Goal: Find specific page/section: Find specific page/section

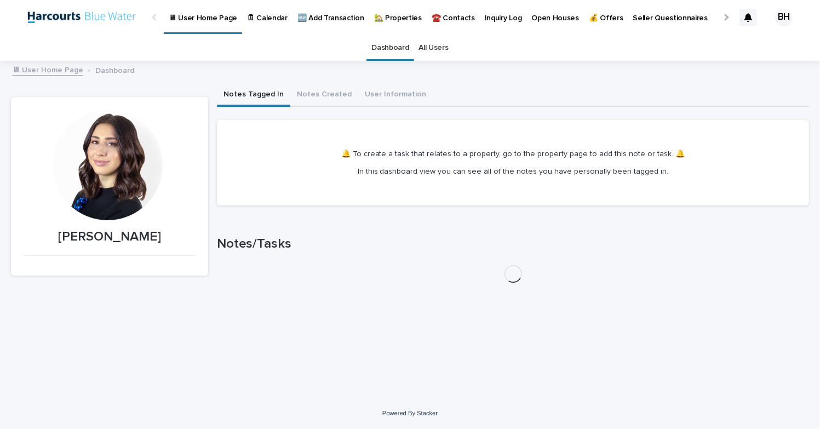
click at [393, 16] on p "🏡 Properties" at bounding box center [398, 11] width 48 height 23
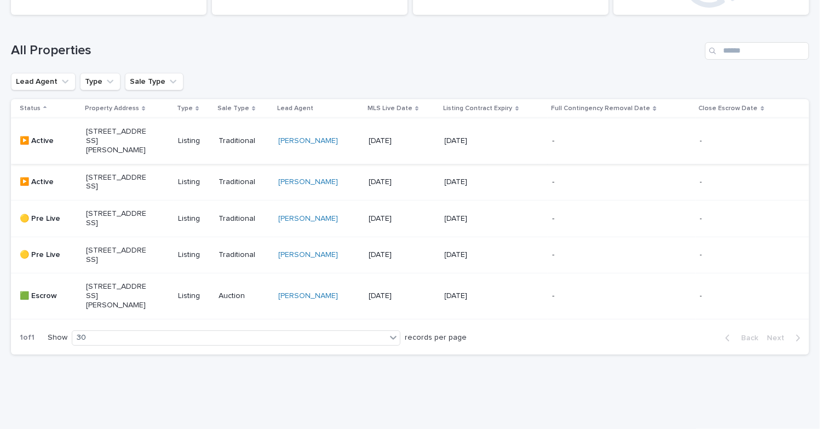
scroll to position [137, 0]
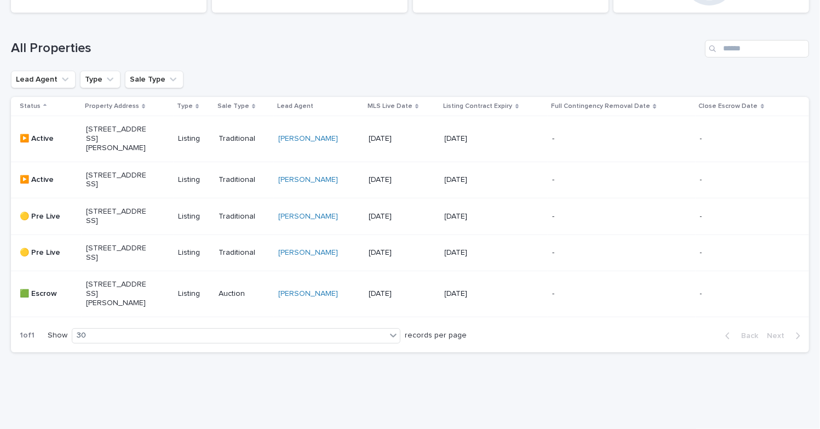
click at [123, 179] on p "[STREET_ADDRESS]" at bounding box center [116, 180] width 61 height 19
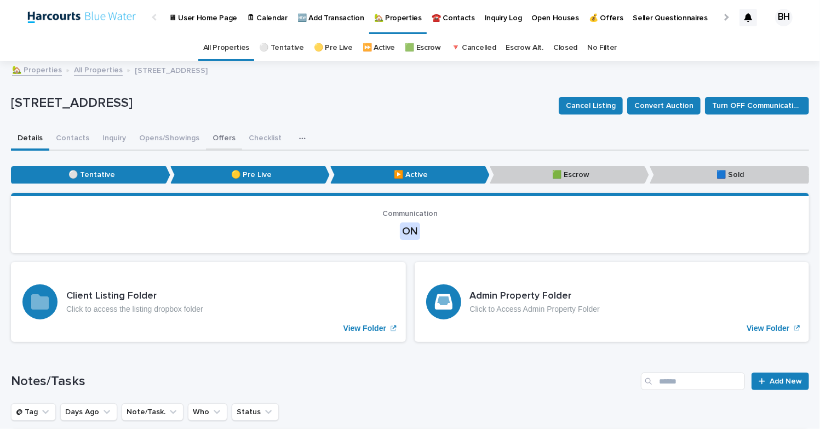
click at [224, 131] on button "Offers" at bounding box center [224, 139] width 36 height 23
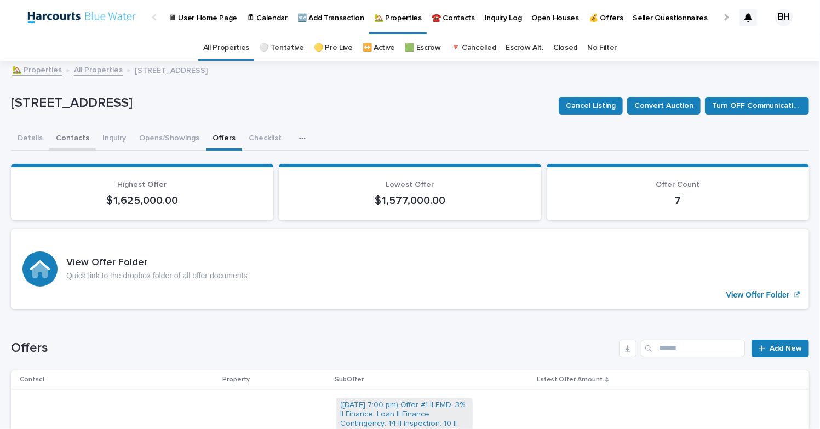
click at [65, 139] on button "Contacts" at bounding box center [72, 139] width 47 height 23
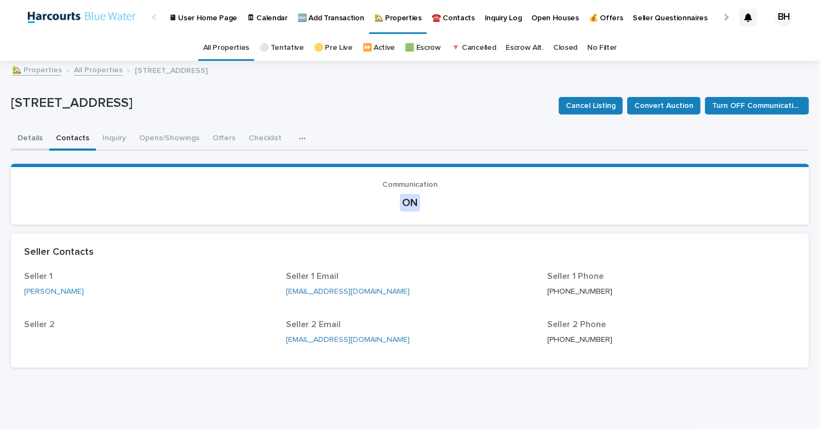
click at [26, 140] on button "Details" at bounding box center [30, 139] width 38 height 23
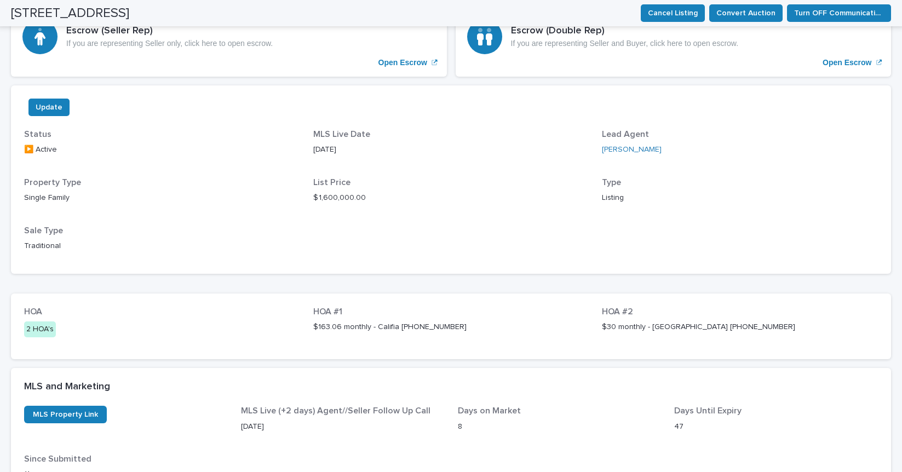
scroll to position [451, 0]
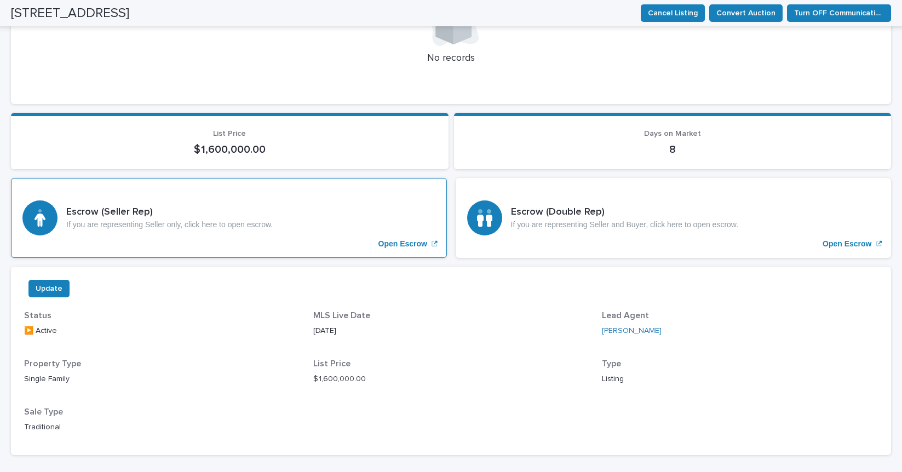
click at [219, 211] on h3 "Escrow (Seller Rep)" at bounding box center [169, 212] width 206 height 12
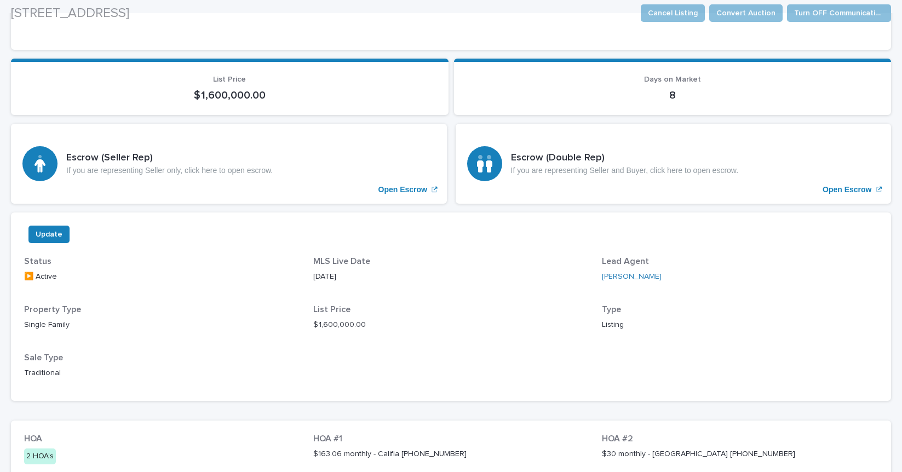
scroll to position [515, 0]
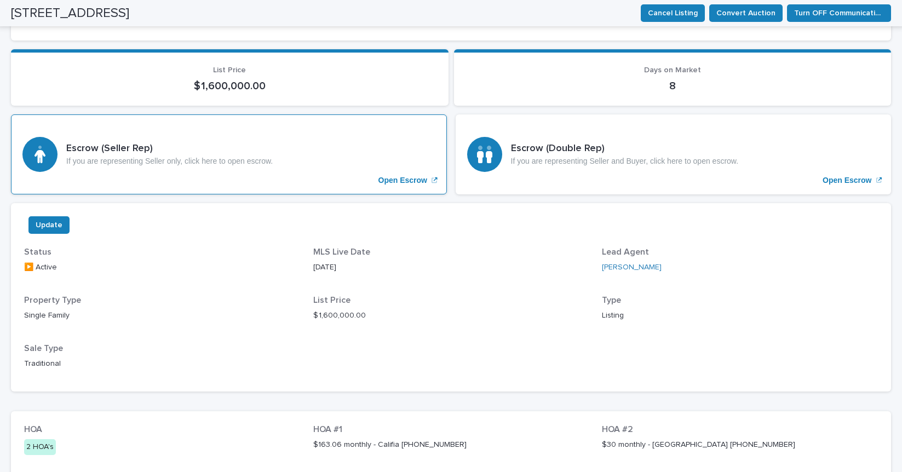
click at [234, 159] on p "If you are representing Seller only, click here to open escrow." at bounding box center [169, 161] width 206 height 9
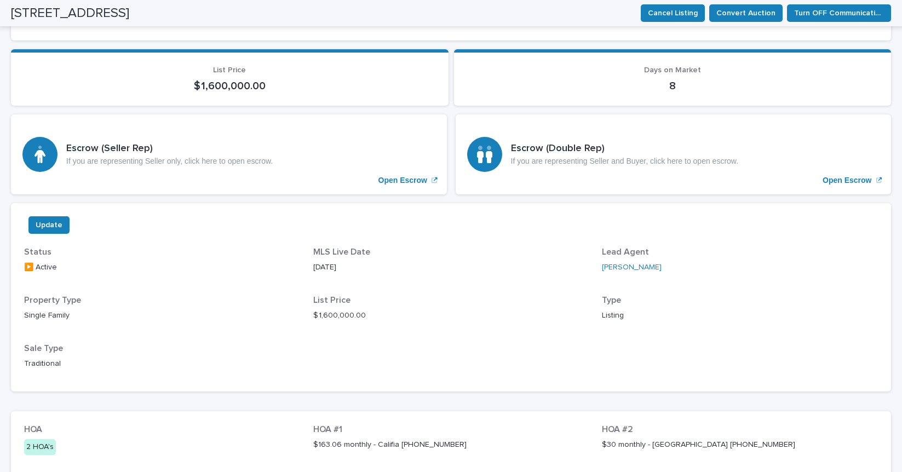
scroll to position [812, 0]
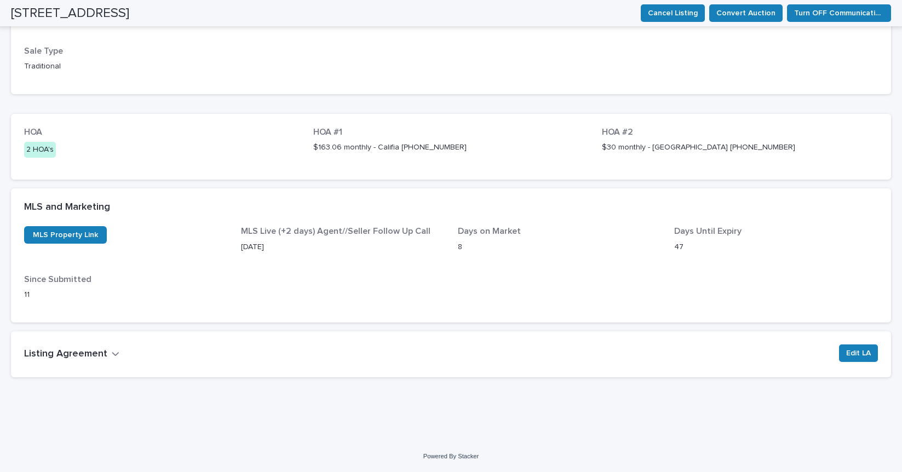
click at [92, 354] on h2 "Listing Agreement" at bounding box center [65, 354] width 83 height 12
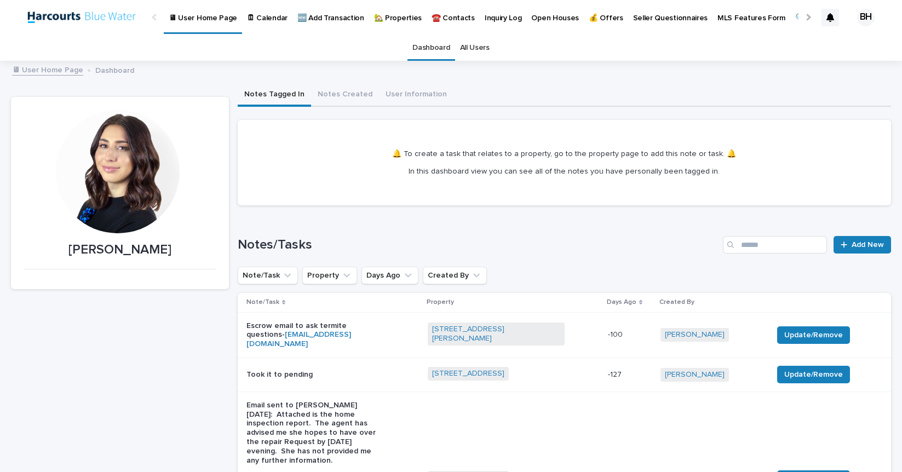
click at [48, 73] on link "🖥 User Home Page" at bounding box center [47, 69] width 71 height 13
click at [374, 16] on p "🏡 Properties" at bounding box center [398, 11] width 48 height 23
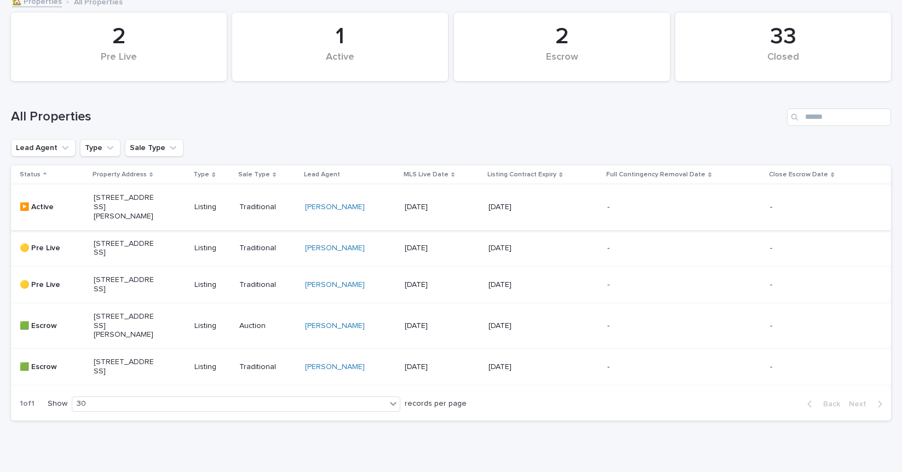
scroll to position [74, 0]
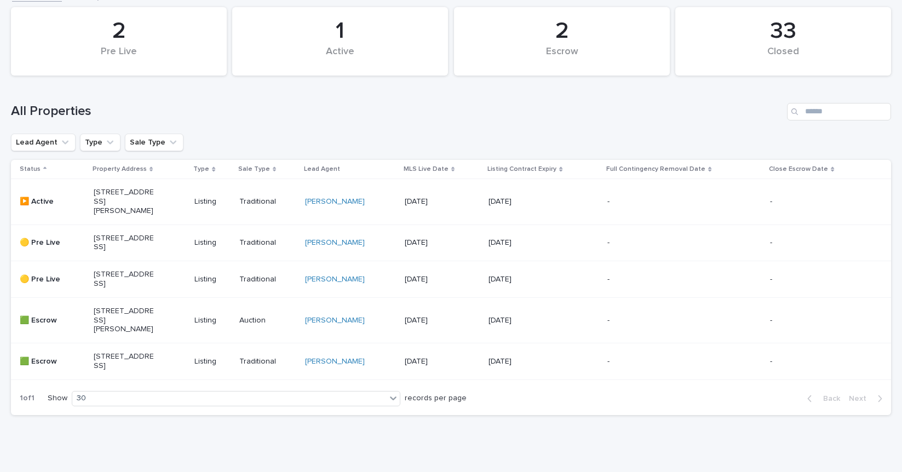
click at [115, 375] on div "[STREET_ADDRESS]" at bounding box center [140, 361] width 93 height 27
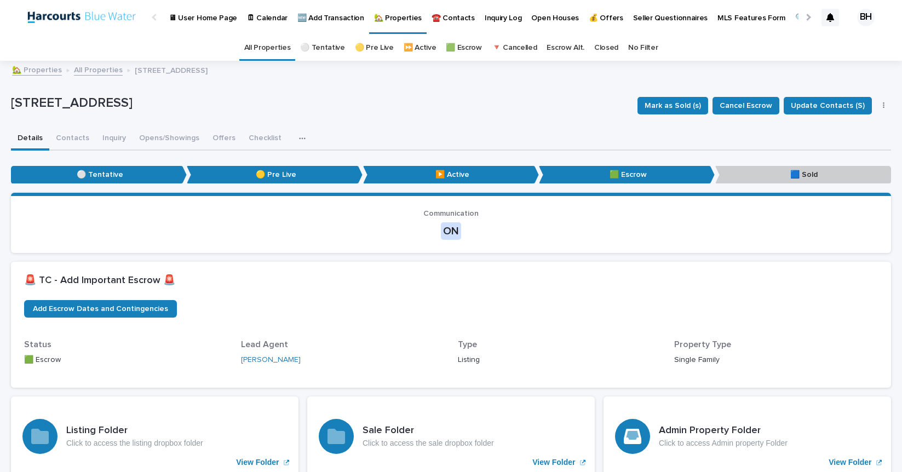
click at [420, 104] on p "[STREET_ADDRESS]" at bounding box center [320, 103] width 618 height 16
click at [95, 70] on link "All Properties" at bounding box center [98, 69] width 49 height 13
